Goal: Communication & Community: Answer question/provide support

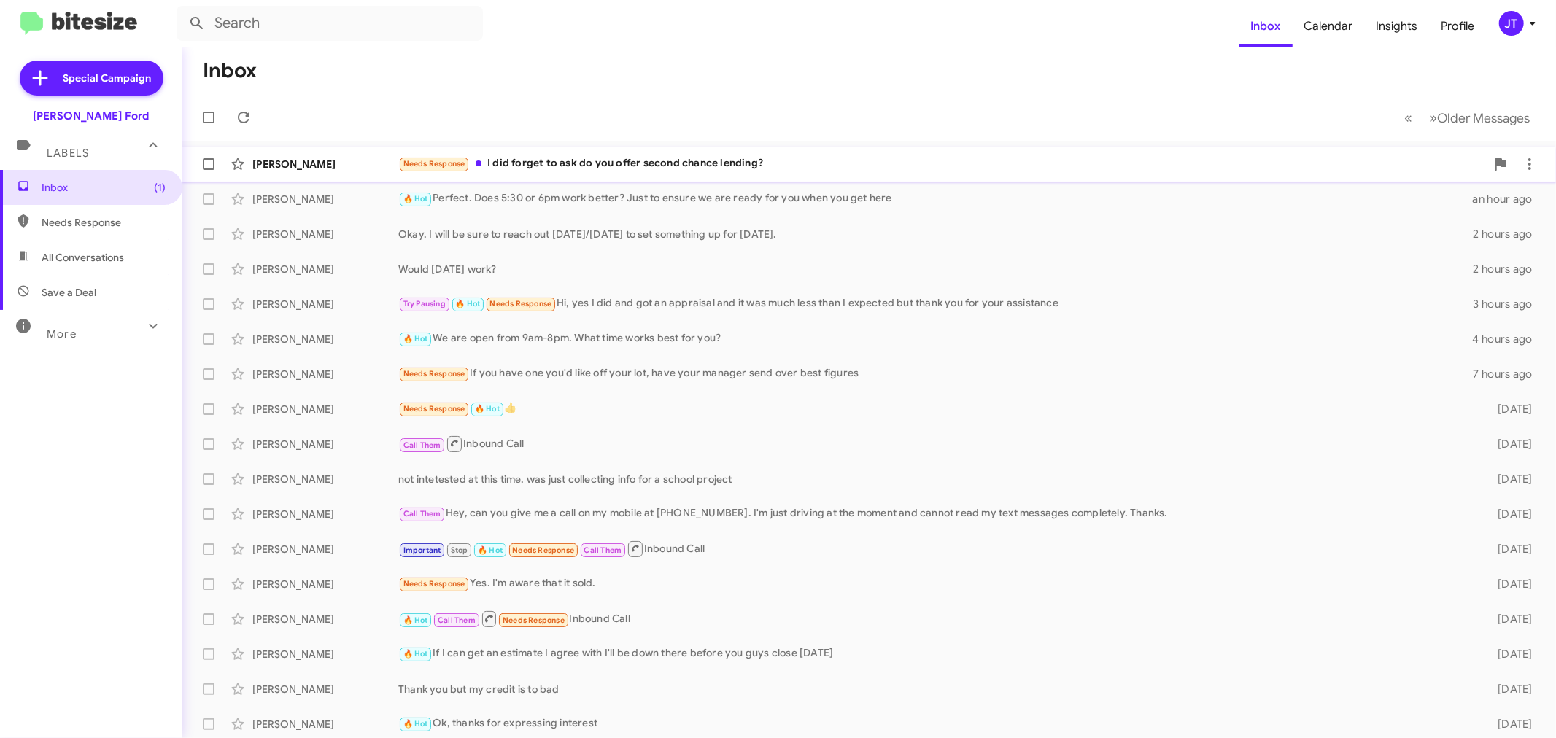
click at [848, 161] on div "Needs Response I did forget to ask do you offer second chance lending?" at bounding box center [941, 163] width 1087 height 17
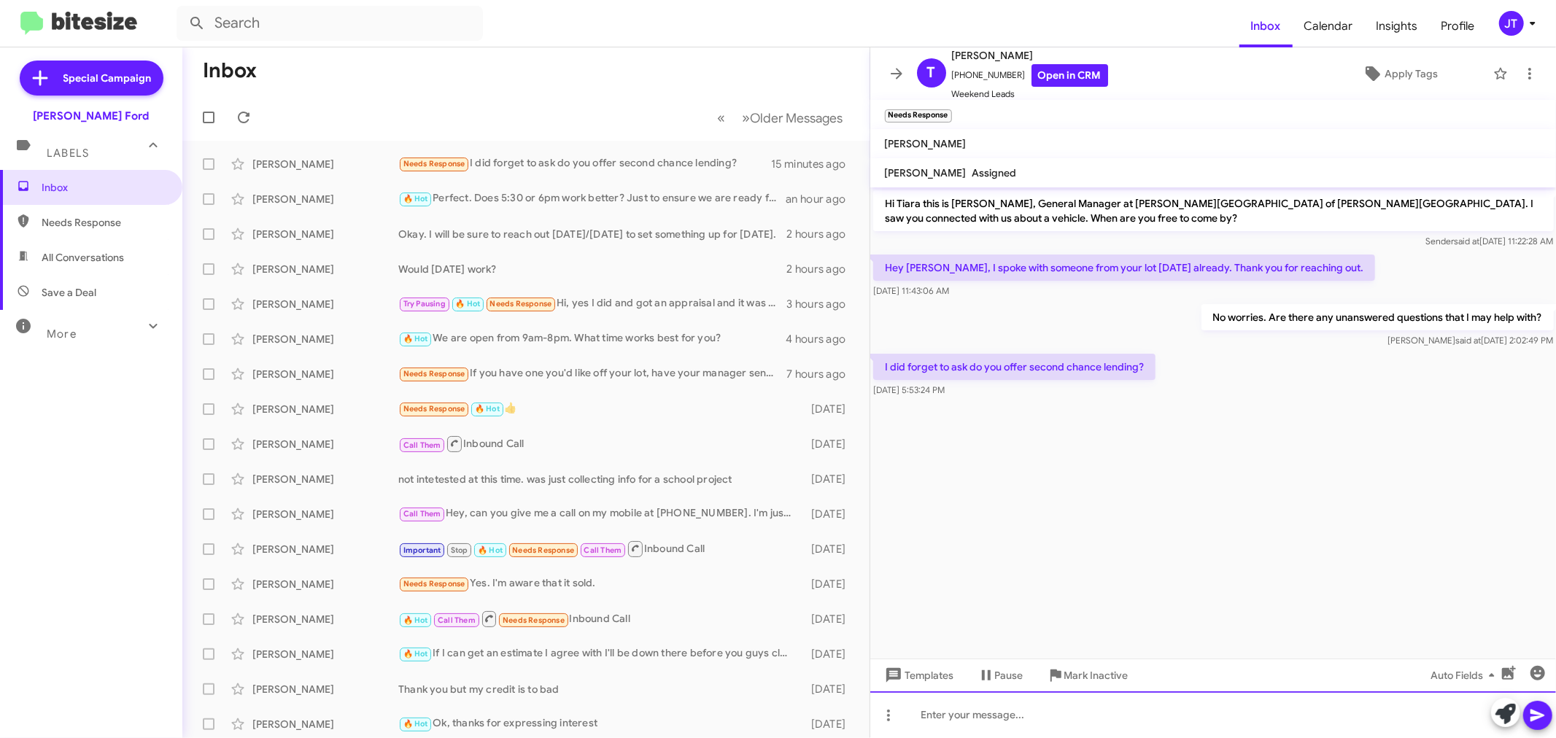
click at [1032, 717] on div at bounding box center [1213, 714] width 686 height 47
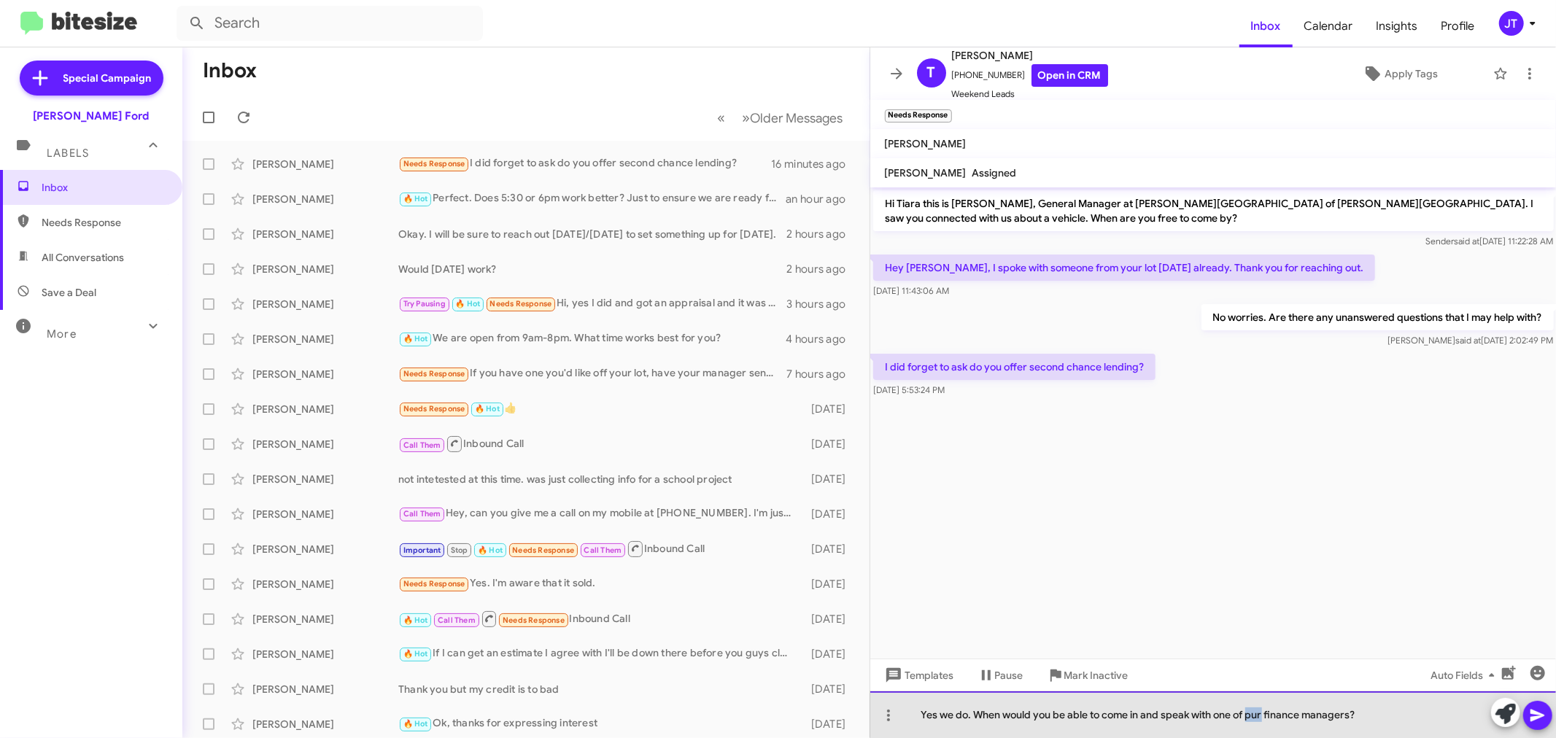
click at [1255, 718] on div "Yes we do. When would you be able to come in and speak with one of pur finance …" at bounding box center [1213, 714] width 686 height 47
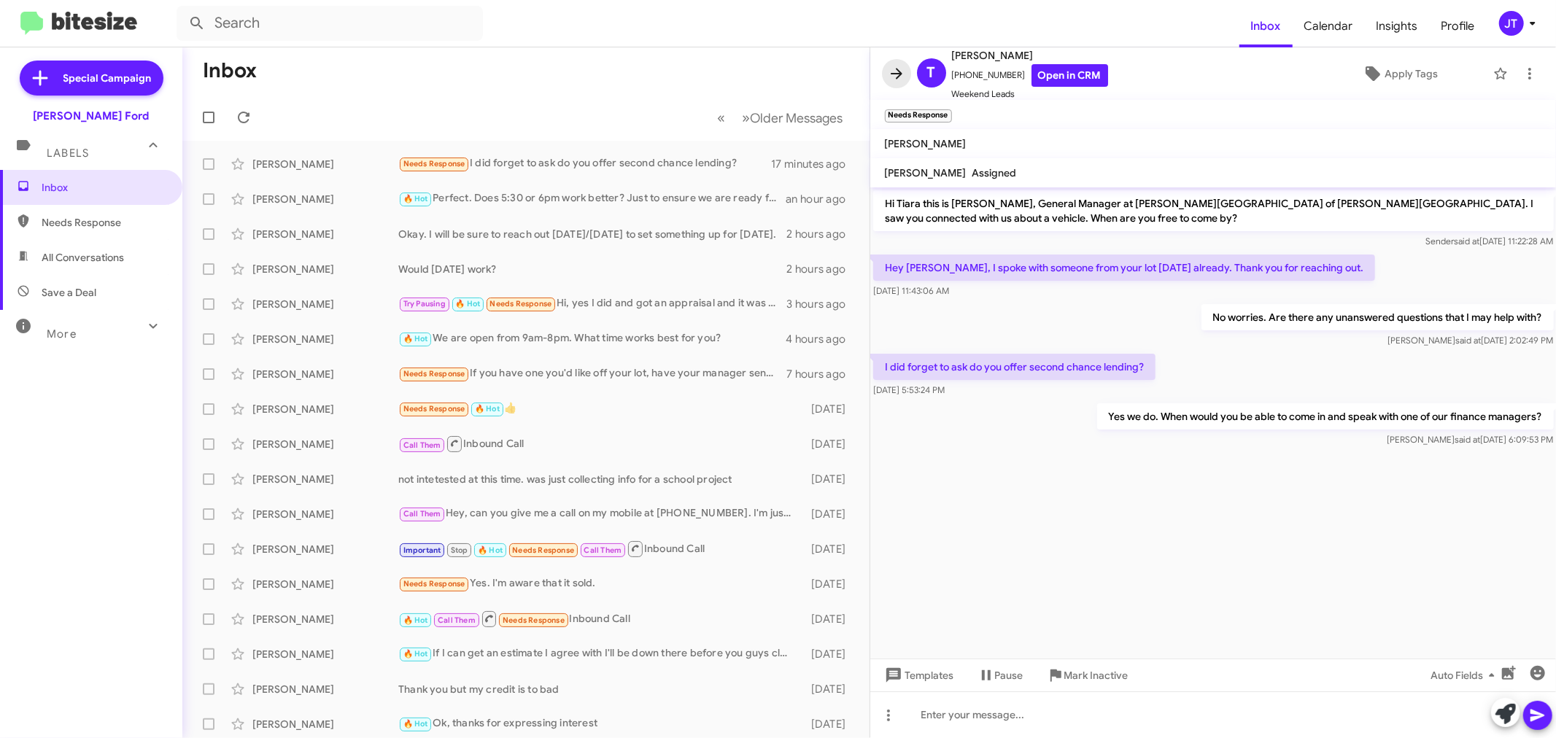
click at [895, 74] on icon at bounding box center [897, 73] width 12 height 11
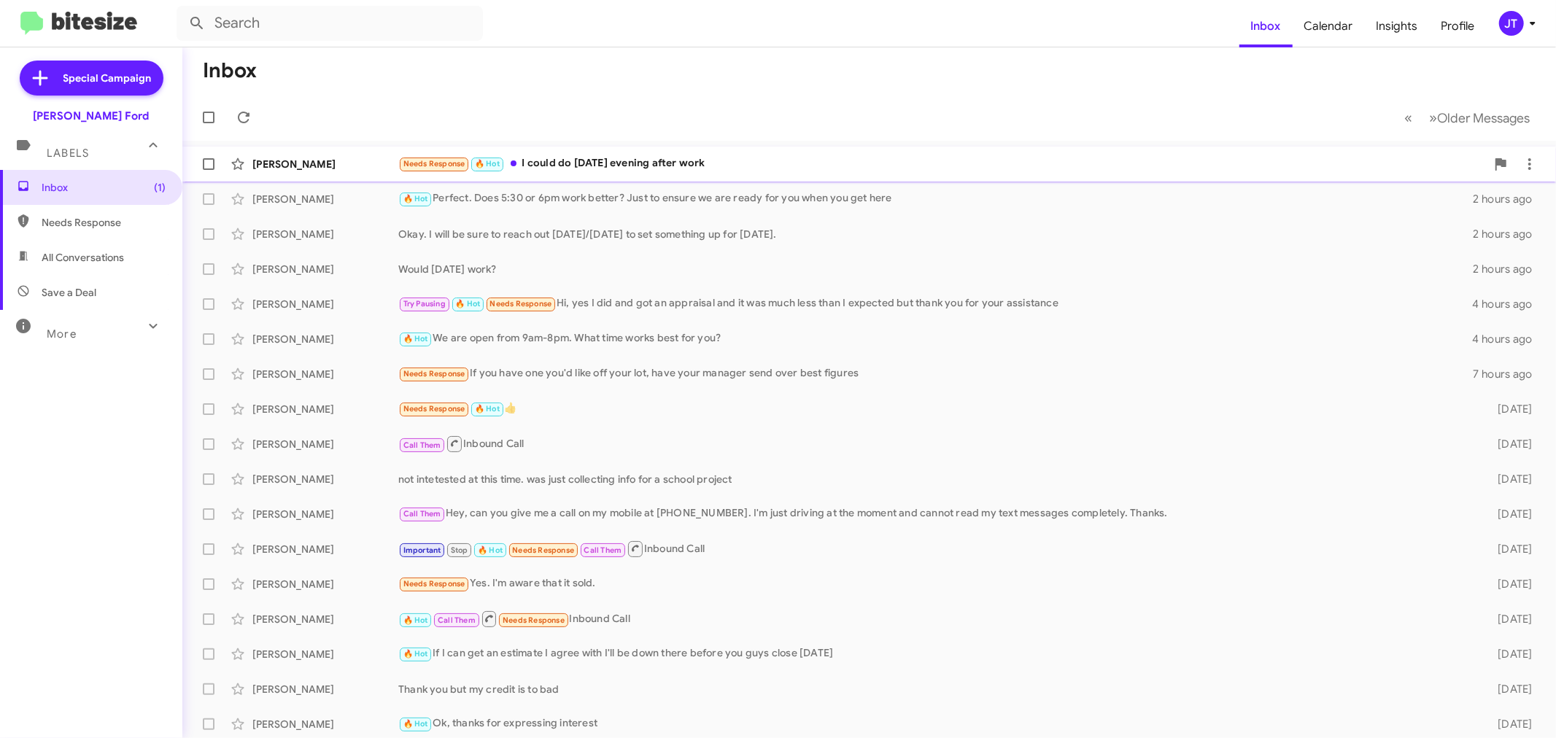
click at [675, 158] on div "Needs Response 🔥 Hot I could do [DATE] evening after work" at bounding box center [941, 163] width 1087 height 17
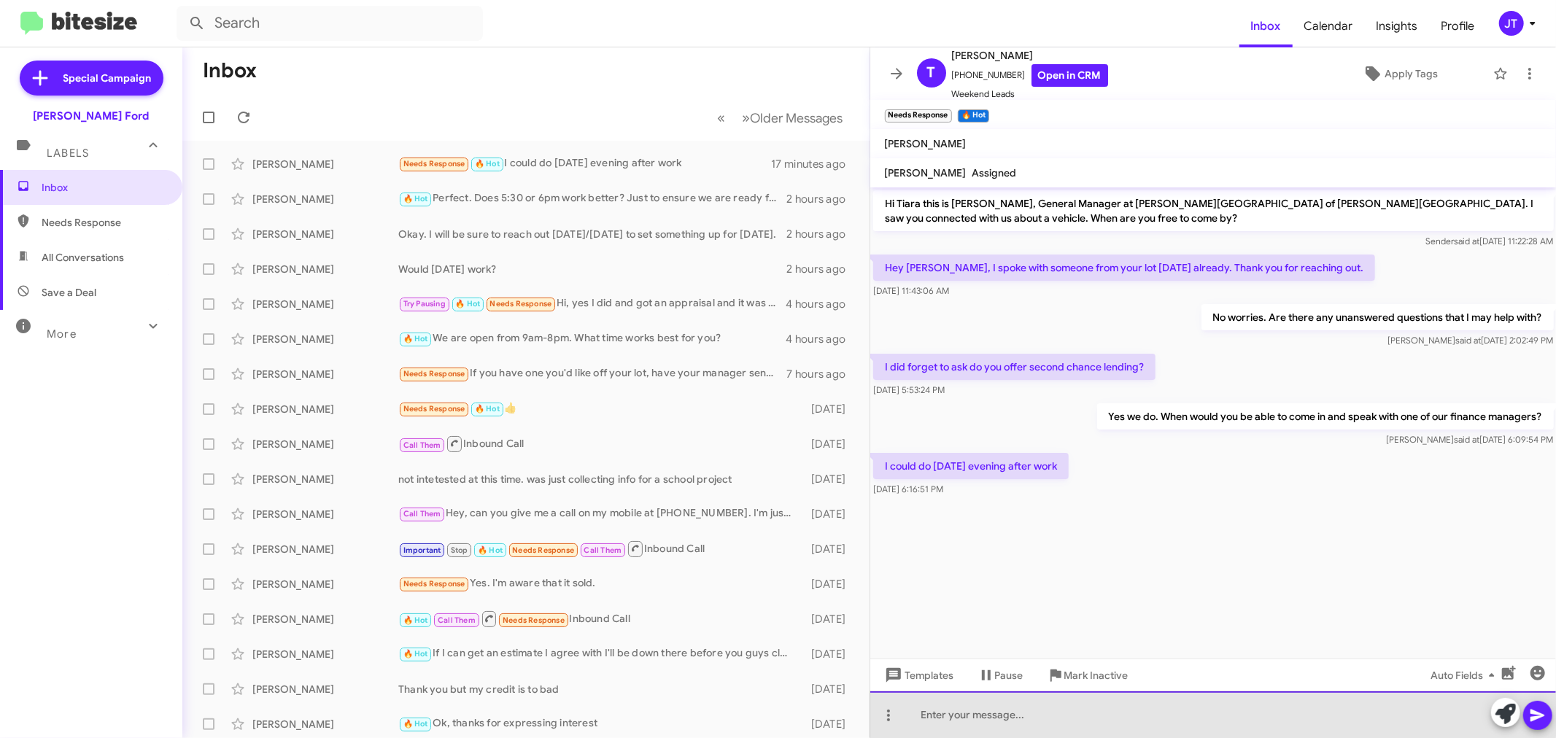
click at [1047, 712] on div at bounding box center [1213, 714] width 686 height 47
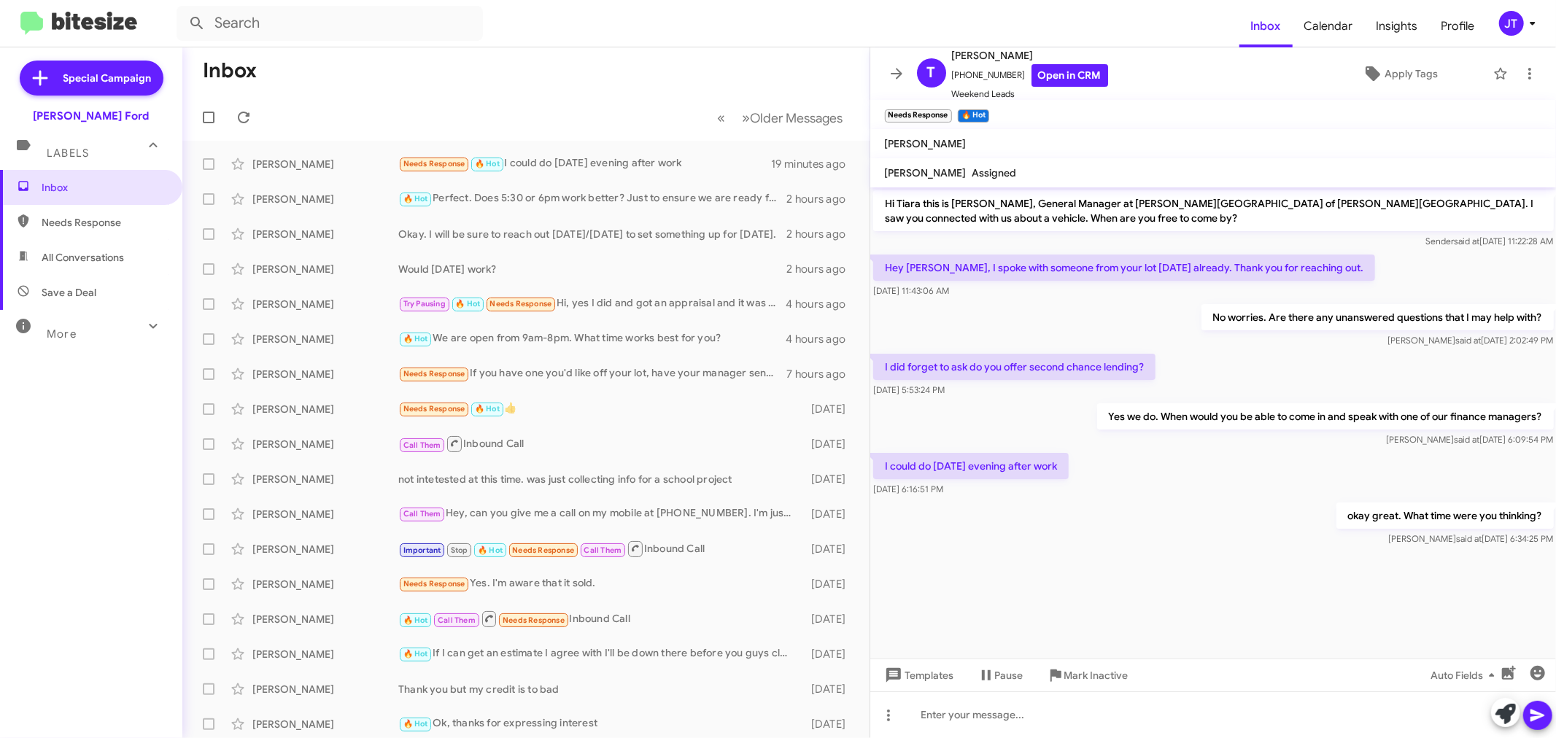
click at [892, 71] on icon at bounding box center [897, 74] width 18 height 18
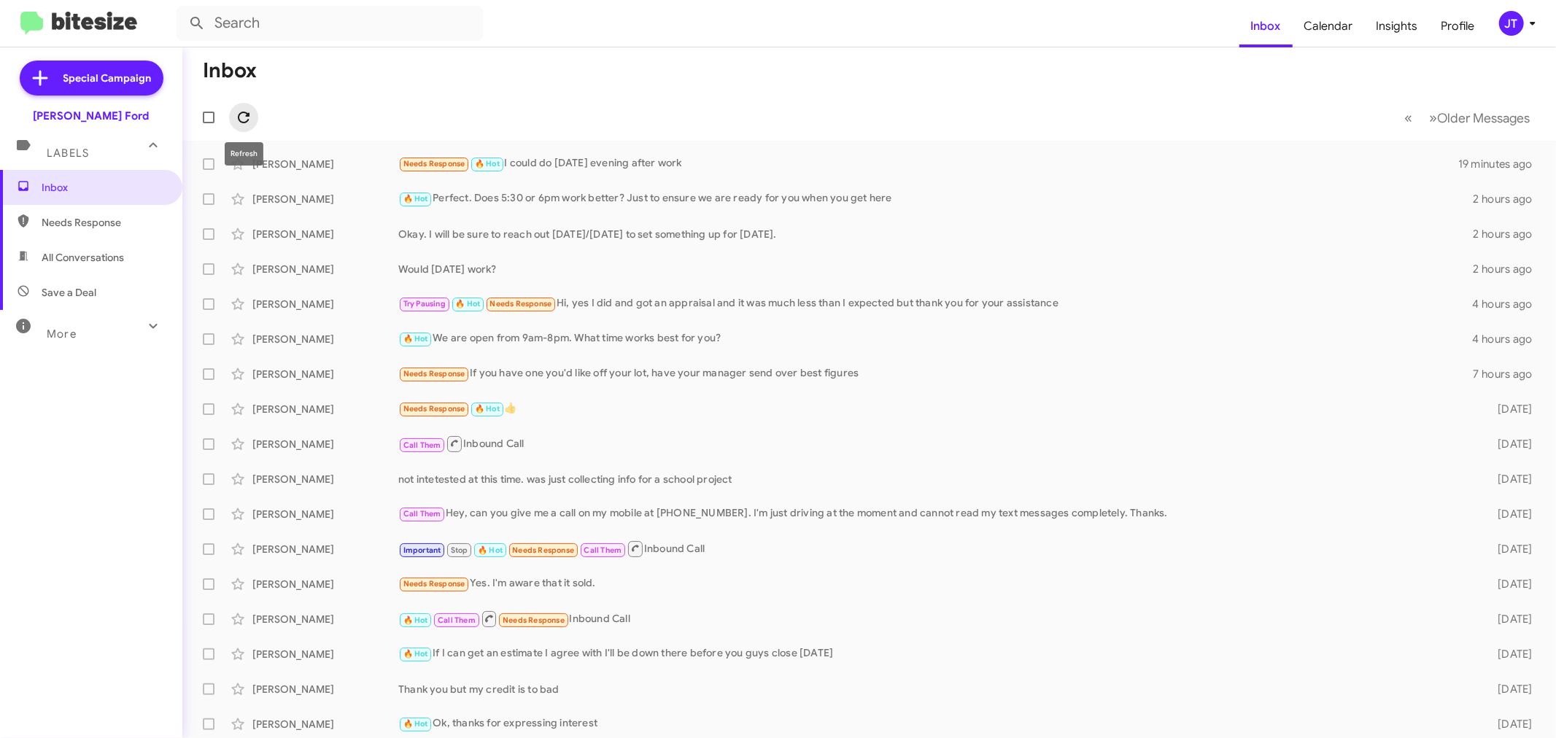
click at [249, 118] on icon at bounding box center [244, 118] width 18 height 18
click at [241, 113] on icon at bounding box center [244, 118] width 12 height 12
click at [248, 115] on icon at bounding box center [244, 118] width 12 height 12
click at [247, 117] on icon at bounding box center [244, 118] width 18 height 18
